Goal: Information Seeking & Learning: Find specific fact

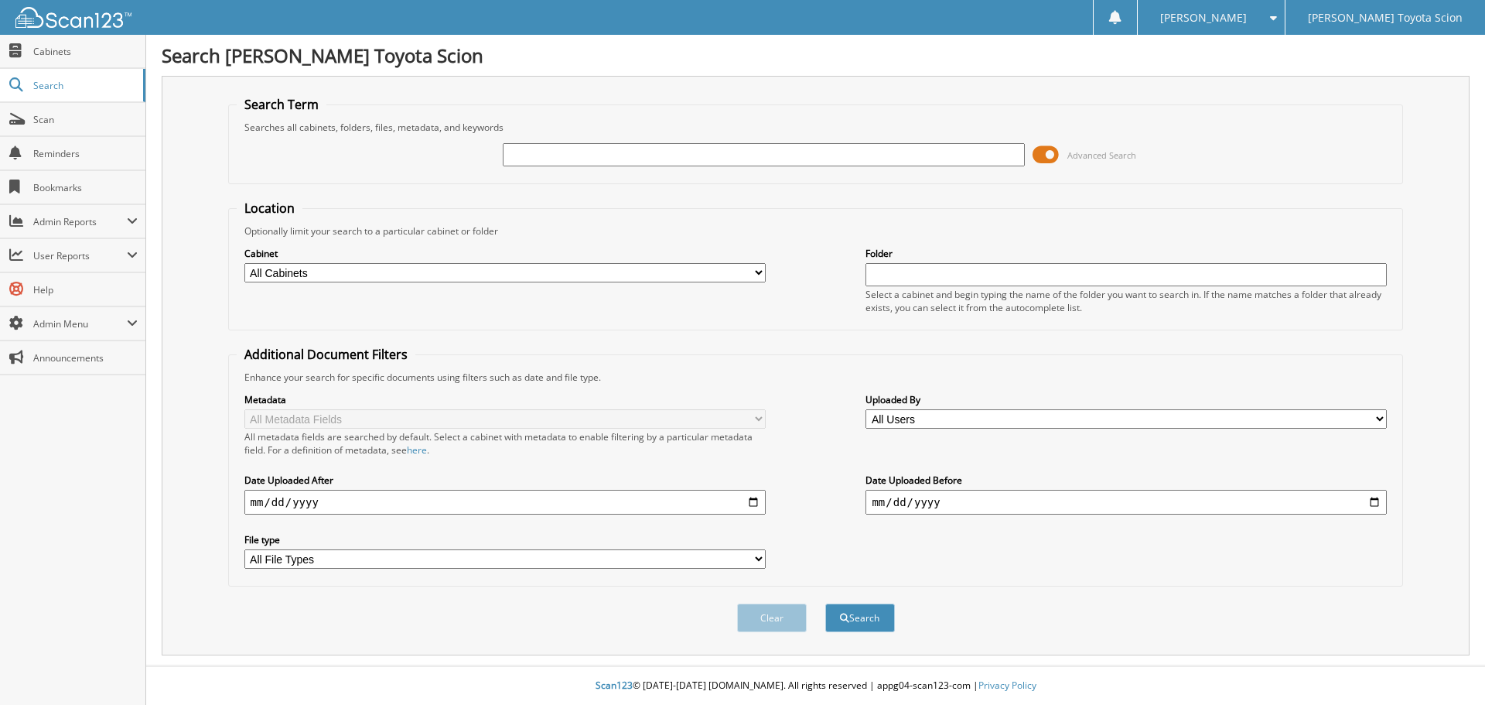
click at [539, 158] on input "text" at bounding box center [763, 154] width 521 height 23
type input "6322237"
click at [825, 603] on button "Search" at bounding box center [860, 617] width 70 height 29
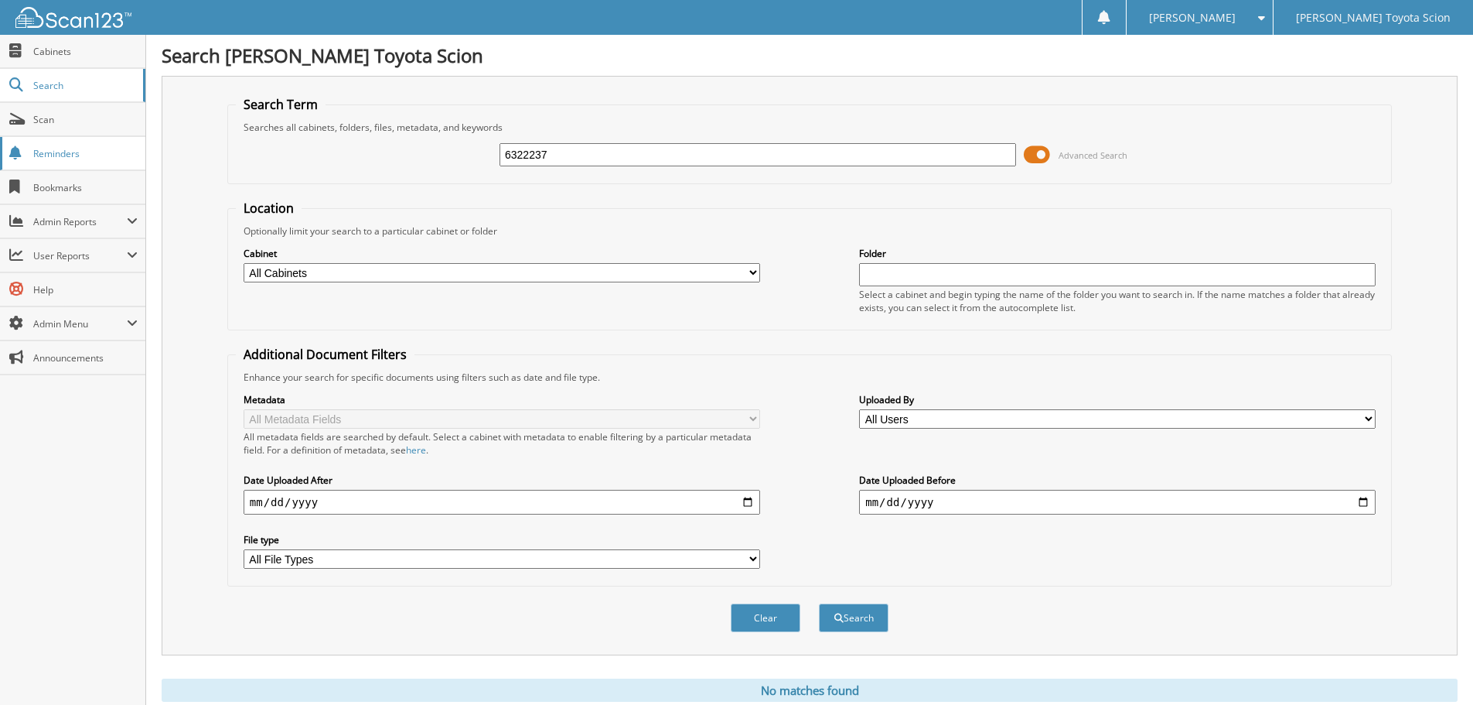
drag, startPoint x: 591, startPoint y: 159, endPoint x: 129, endPoint y: 159, distance: 461.7
click at [147, 157] on div "Search [PERSON_NAME] Toyota Scion Search Term Searches all cabinets, folders, f…" at bounding box center [809, 378] width 1327 height 756
type input "6310307"
click at [819, 603] on button "Search" at bounding box center [854, 617] width 70 height 29
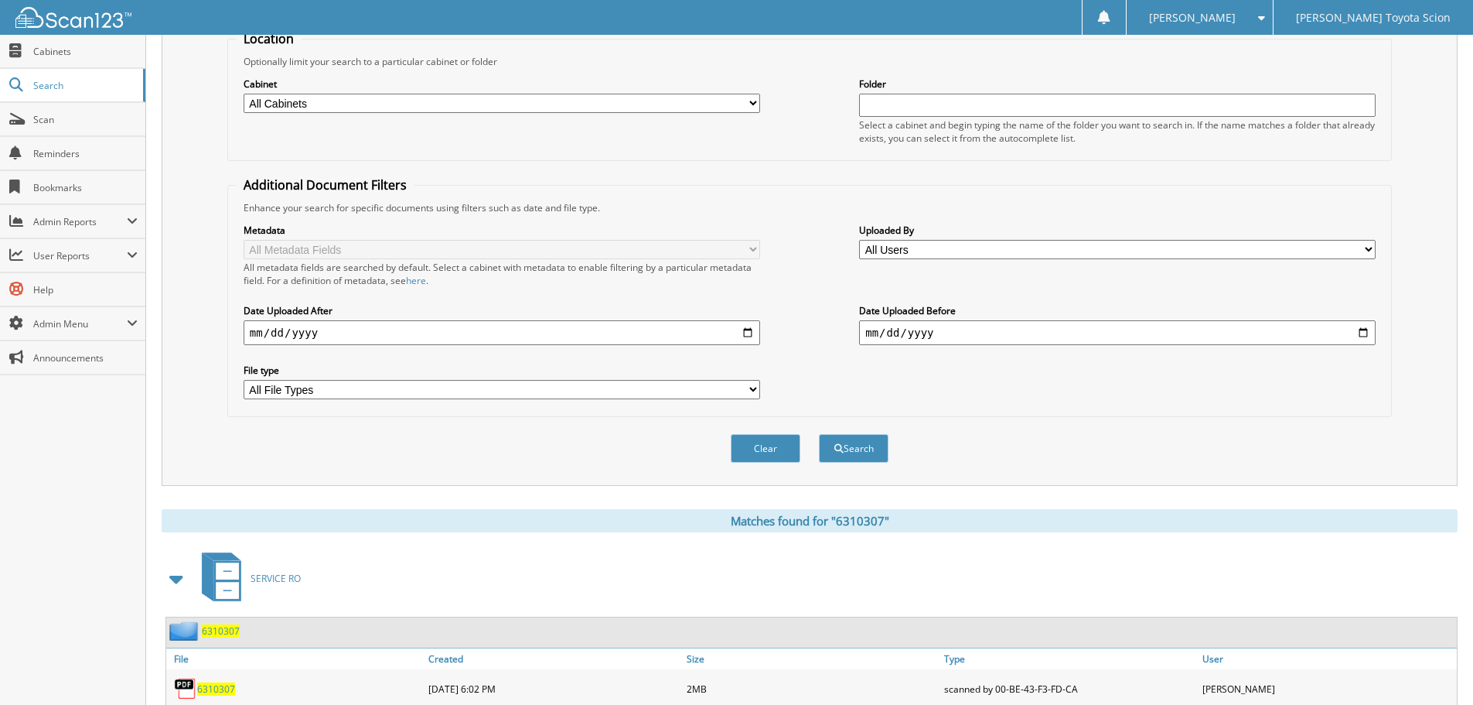
scroll to position [220, 0]
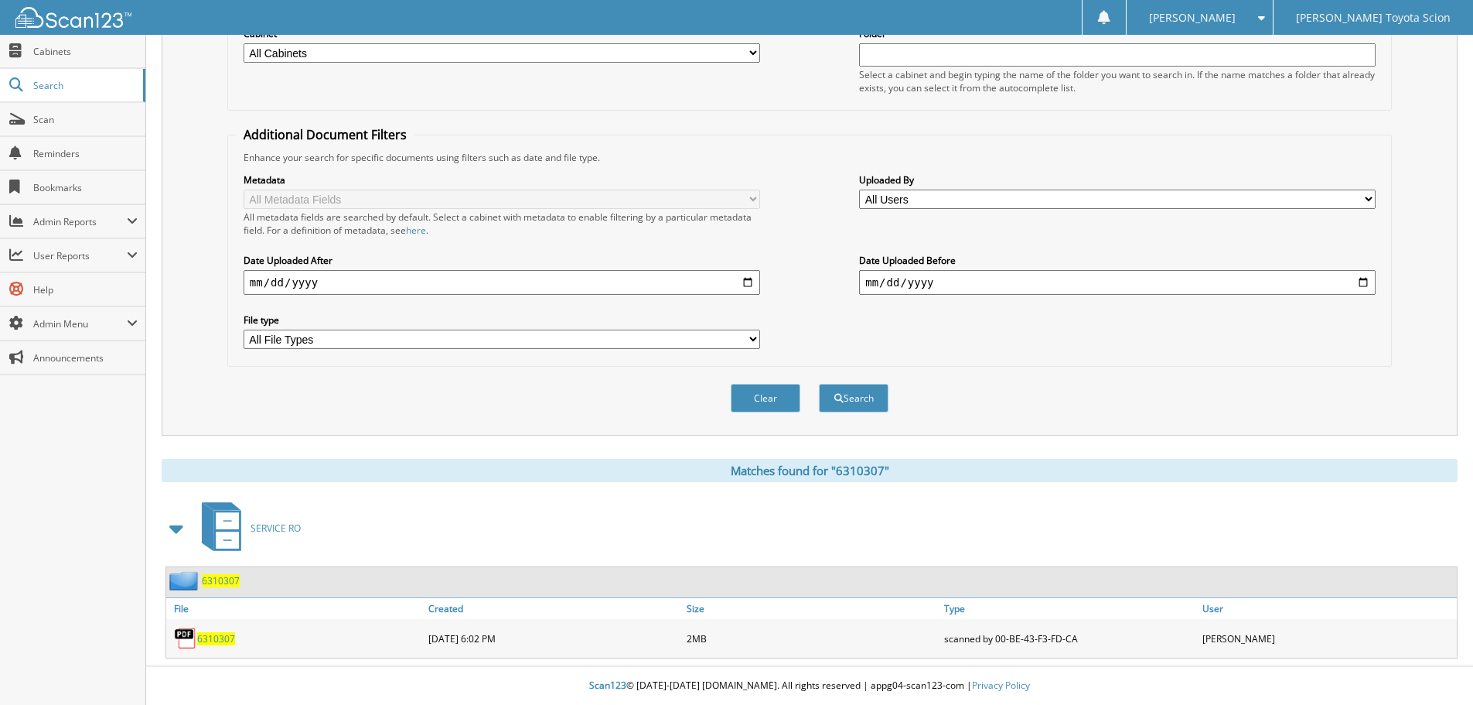
click at [217, 638] on span "6310307" at bounding box center [216, 638] width 38 height 13
click at [210, 636] on span "6310307" at bounding box center [216, 638] width 38 height 13
